Goal: Task Accomplishment & Management: Use online tool/utility

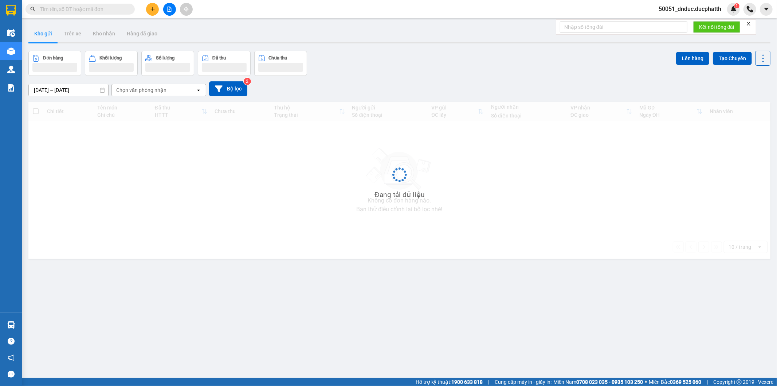
click at [94, 7] on input "text" at bounding box center [83, 9] width 86 height 8
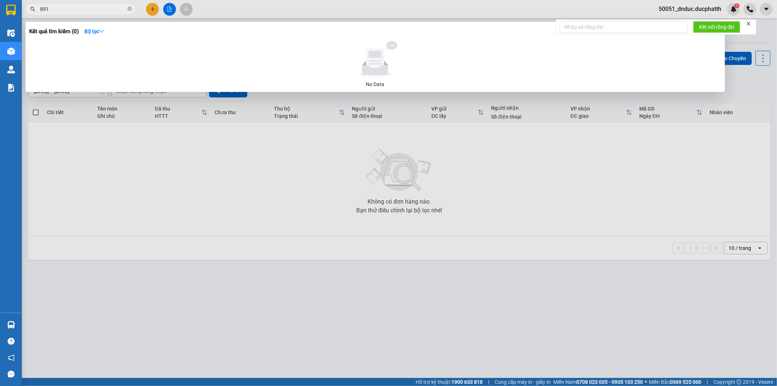
type input "891"
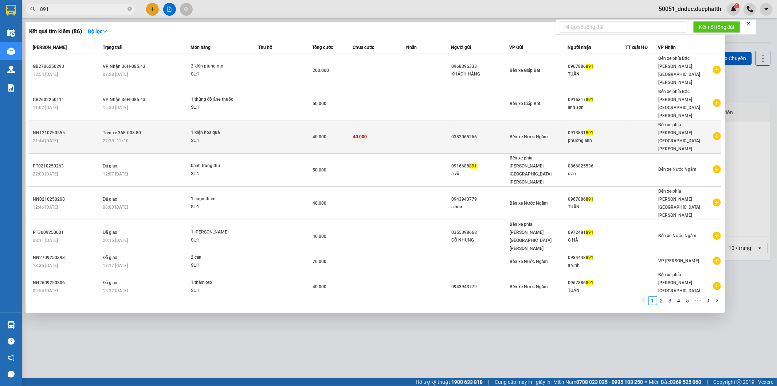
click at [244, 137] on div "SL: 1" at bounding box center [218, 141] width 55 height 8
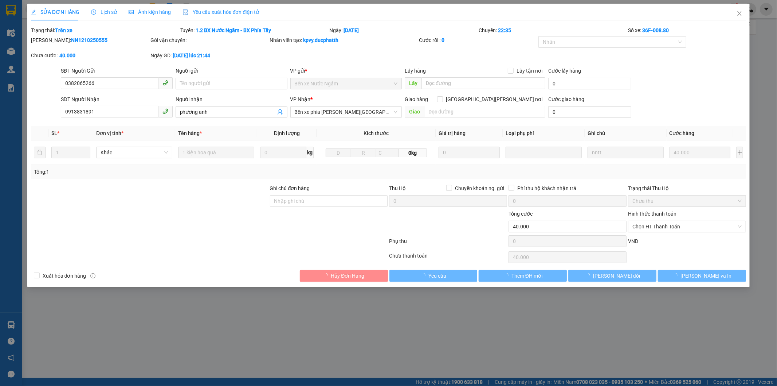
type input "0382065266"
type input "0913831891"
type input "phương anh"
type input "0"
type input "40.000"
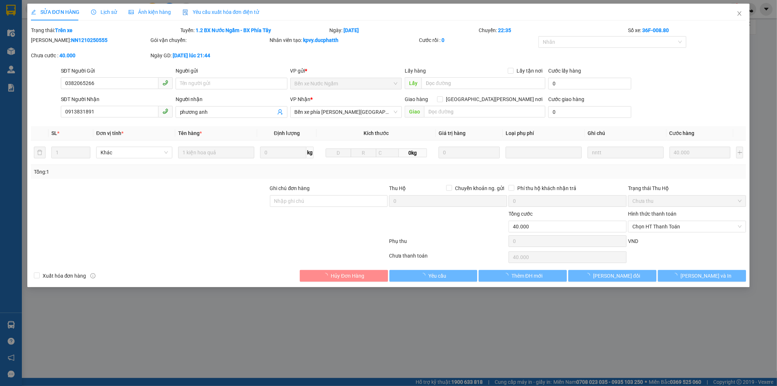
type input "40.000"
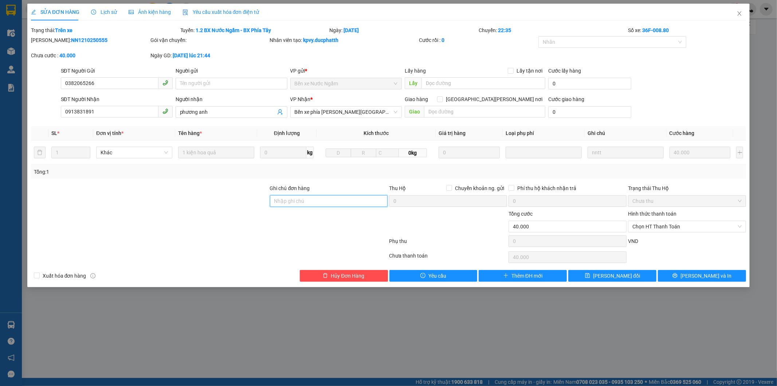
click at [297, 198] on input "Ghi chú đơn hàng" at bounding box center [329, 201] width 118 height 12
click at [321, 203] on input "13/10" at bounding box center [329, 201] width 118 height 12
click at [674, 225] on span "Chọn HT Thanh Toán" at bounding box center [687, 226] width 109 height 11
type input "[DATE] 5h19 [PERSON_NAME] vtb cty"
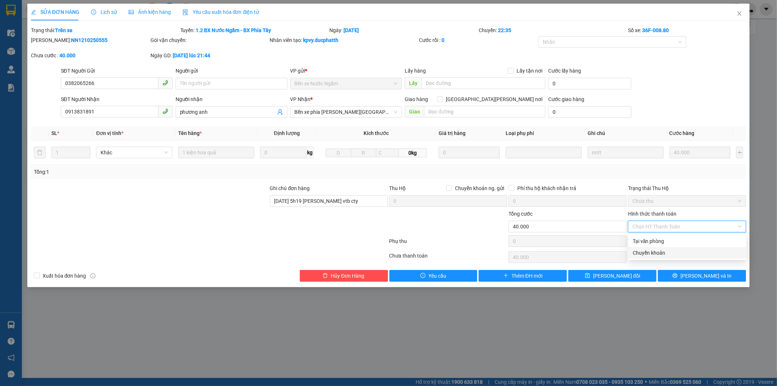
click at [669, 250] on div "Chuyển khoản" at bounding box center [687, 253] width 109 height 8
type input "0"
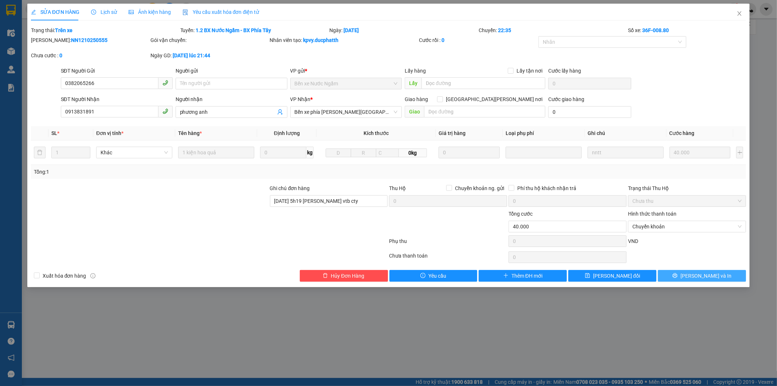
click at [714, 277] on span "[PERSON_NAME] và In" at bounding box center [706, 276] width 51 height 8
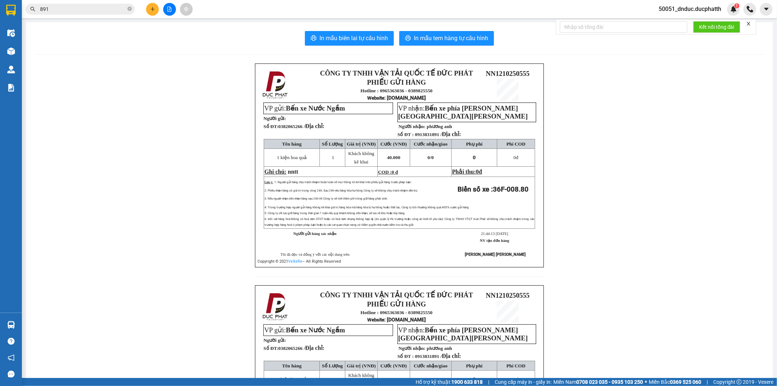
click at [62, 7] on input "891" at bounding box center [83, 9] width 86 height 8
